Goal: Check status: Check status

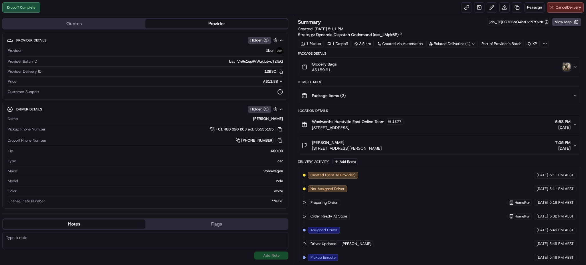
click at [562, 66] on img "button" at bounding box center [566, 67] width 8 height 8
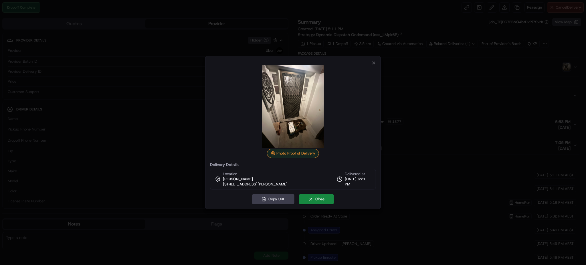
click at [377, 61] on div "Photo Proof of Delivery Delivery Details Location [PERSON_NAME] [STREET_ADDRESS…" at bounding box center [293, 132] width 176 height 153
click at [374, 61] on icon "button" at bounding box center [373, 63] width 5 height 5
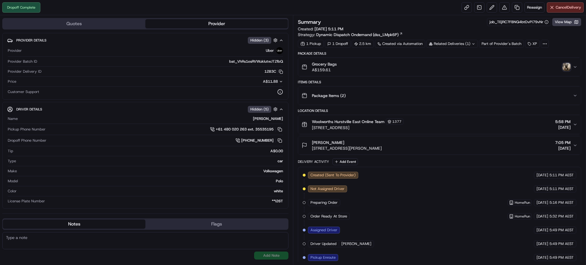
click at [447, 40] on div "Related Deliveries (1)" at bounding box center [451, 44] width 51 height 8
click at [462, 66] on span "269994201" at bounding box center [463, 66] width 21 height 5
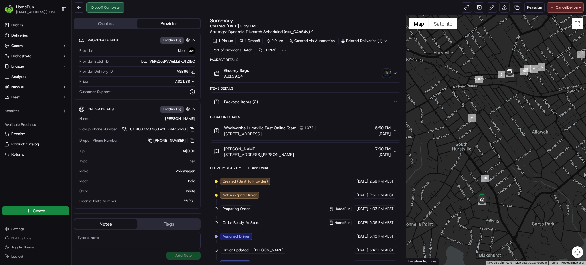
click at [329, 133] on div "Woolworths Hurstville East Online Team 1377 89 Durham St, Hurstville East, NSW …" at bounding box center [303, 131] width 179 height 12
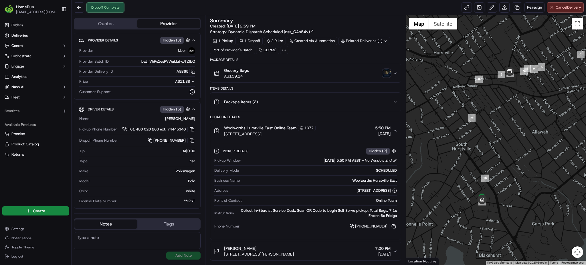
click at [324, 80] on button "Grocery Bags A$159.14" at bounding box center [305, 73] width 190 height 18
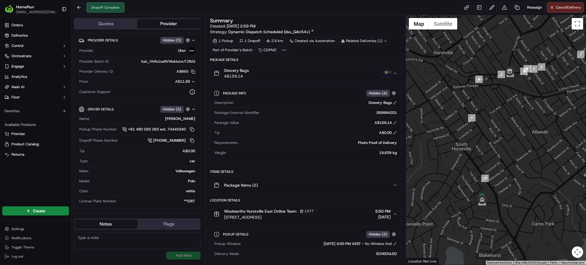
click at [391, 73] on div "Grocery Bags A$159.14" at bounding box center [303, 73] width 179 height 11
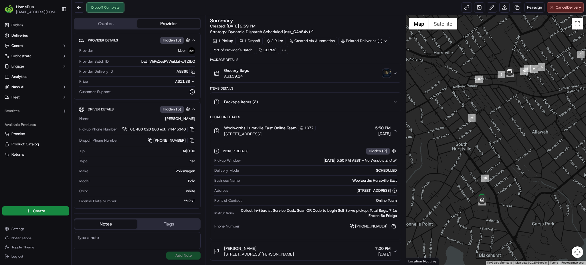
click at [387, 74] on img "button" at bounding box center [387, 73] width 8 height 8
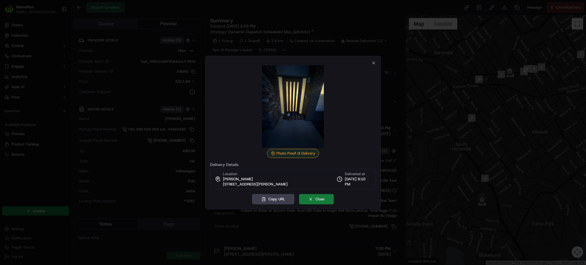
click at [317, 197] on button "Close" at bounding box center [316, 199] width 35 height 10
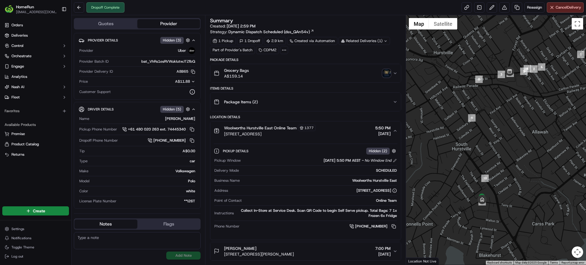
click at [370, 76] on div "Grocery Bags A$159.14" at bounding box center [303, 73] width 179 height 11
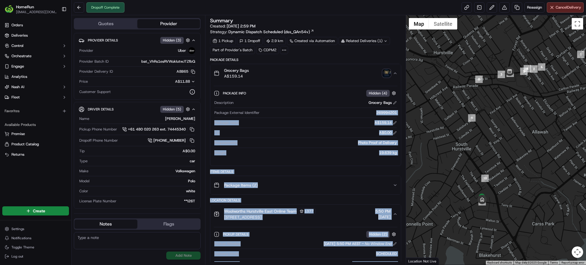
drag, startPoint x: 373, startPoint y: 113, endPoint x: 394, endPoint y: 110, distance: 21.9
click at [404, 112] on div "Summary Created: 18/09/2025 2:59 PM Strategy: Dynamic Dispatch Scheduled (dss_Q…" at bounding box center [305, 139] width 201 height 249
click at [351, 119] on div "Description Grocery Bags Package External Identifier 269994201 Package Value A$…" at bounding box center [305, 128] width 183 height 60
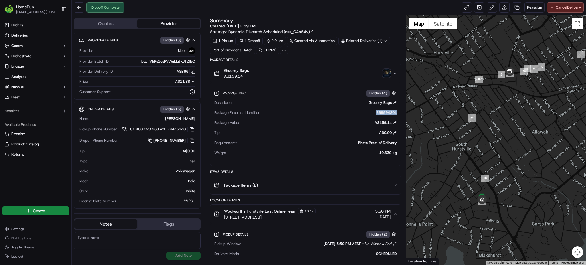
drag, startPoint x: 370, startPoint y: 112, endPoint x: 399, endPoint y: 112, distance: 29.2
click at [399, 112] on div "Package Info Hidden ( 4 ) Description Grocery Bags Package External Identifier …" at bounding box center [305, 121] width 190 height 79
copy div "269994201"
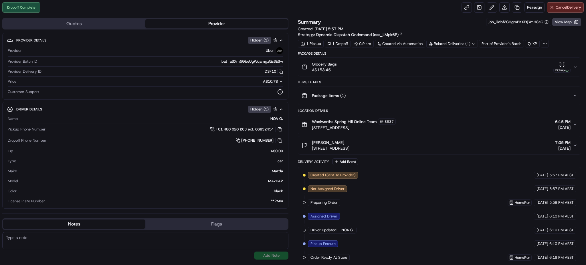
click at [441, 43] on div "Related Deliveries (1)" at bounding box center [451, 44] width 51 height 8
click at [447, 31] on div "Summary job_iidbf2CHgmPKXFtjYmHSaG View Map Created: 18/09/2025 5:57 PM Strateg…" at bounding box center [439, 27] width 283 height 19
click at [476, 45] on div "Related Deliveries (1)" at bounding box center [451, 44] width 51 height 8
click at [431, 22] on div "Summary job_iidbf2CHgmPKXFtjYmHSaG View Map" at bounding box center [439, 22] width 283 height 8
click at [562, 21] on button "View Map" at bounding box center [566, 22] width 29 height 8
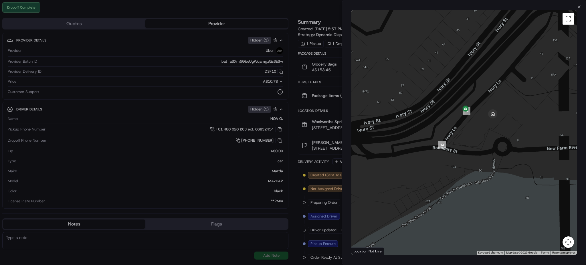
drag, startPoint x: 558, startPoint y: 137, endPoint x: 449, endPoint y: 114, distance: 110.9
click at [449, 114] on div at bounding box center [463, 132] width 225 height 244
